Goal: Task Accomplishment & Management: Manage account settings

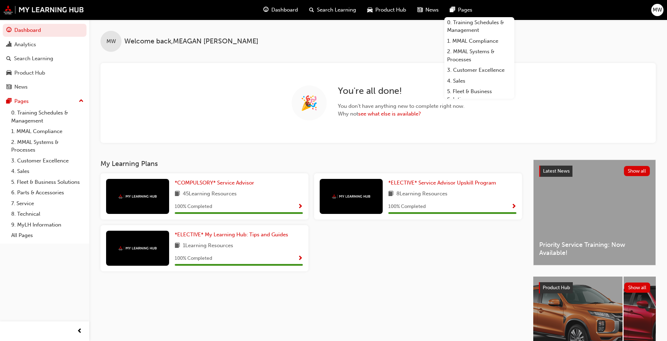
click at [350, 10] on span "MW" at bounding box center [657, 10] width 9 height 8
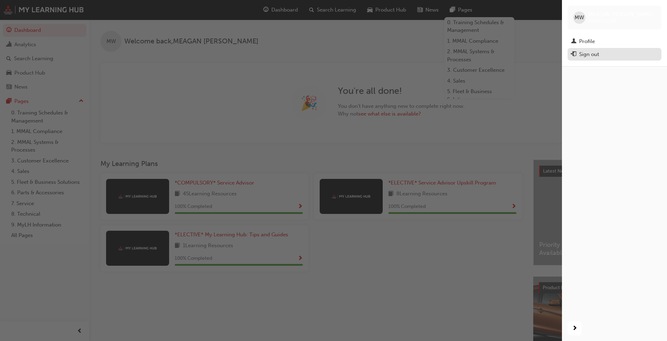
click at [350, 55] on div "Sign out" at bounding box center [589, 54] width 20 height 8
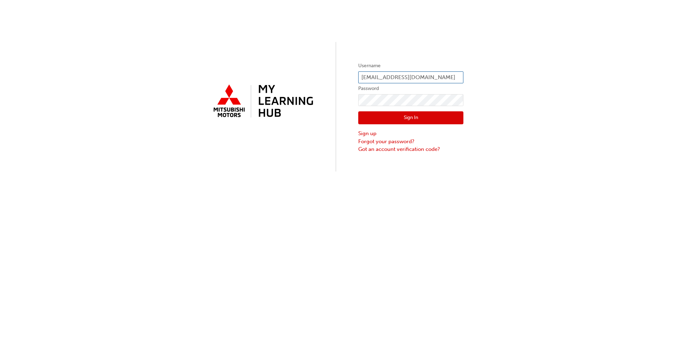
click at [408, 76] on input "[EMAIL_ADDRESS][DOMAIN_NAME]" at bounding box center [410, 77] width 105 height 12
type input "0005329270"
click at [399, 117] on button "Sign In" at bounding box center [410, 117] width 105 height 13
